Goal: Information Seeking & Learning: Find specific fact

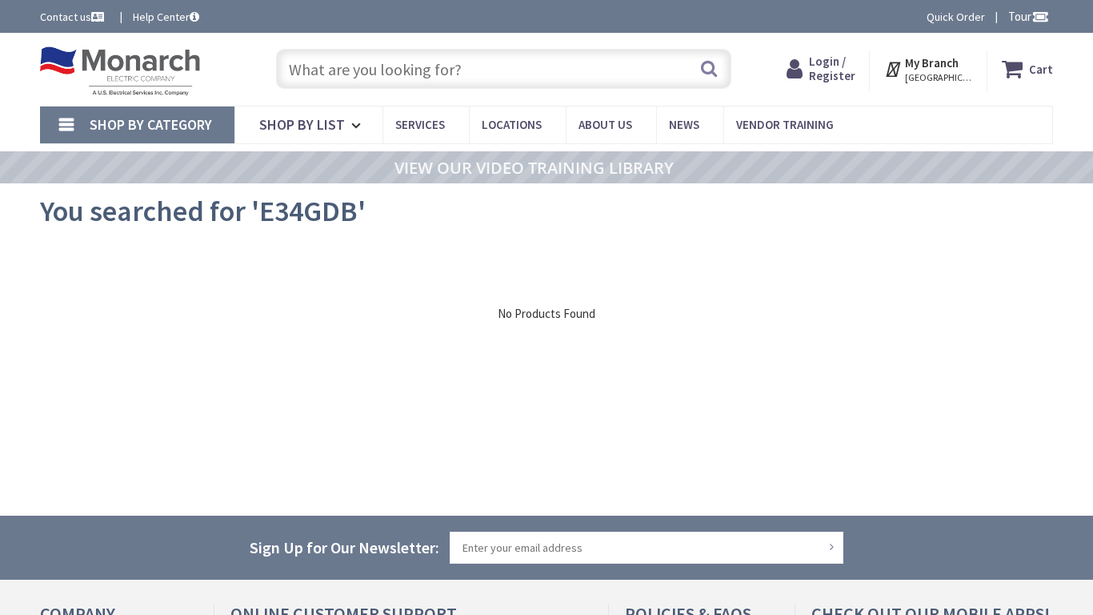
type input "N [PERSON_NAME] [GEOGRAPHIC_DATA], [GEOGRAPHIC_DATA]"
